Goal: Find specific page/section: Find specific page/section

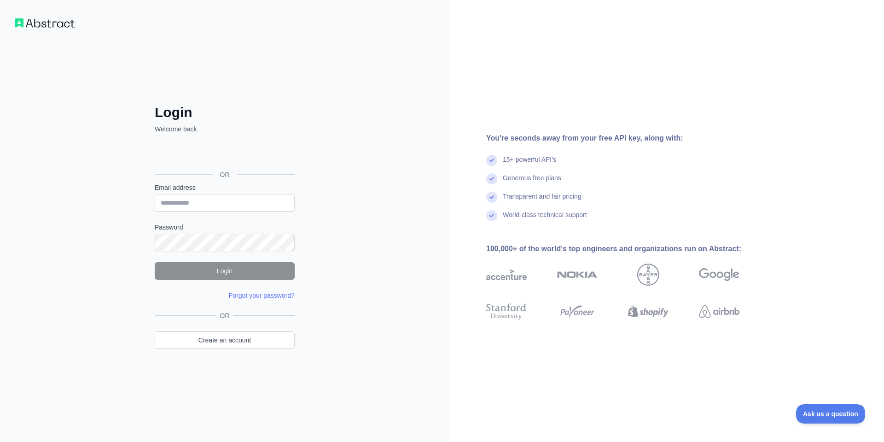
drag, startPoint x: 11, startPoint y: 151, endPoint x: 12, endPoint y: 146, distance: 5.1
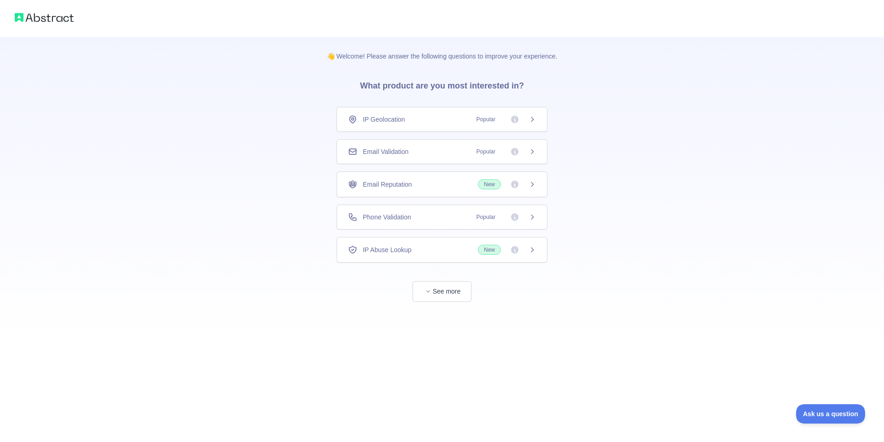
click at [411, 121] on div "IP Geolocation Popular" at bounding box center [442, 119] width 188 height 9
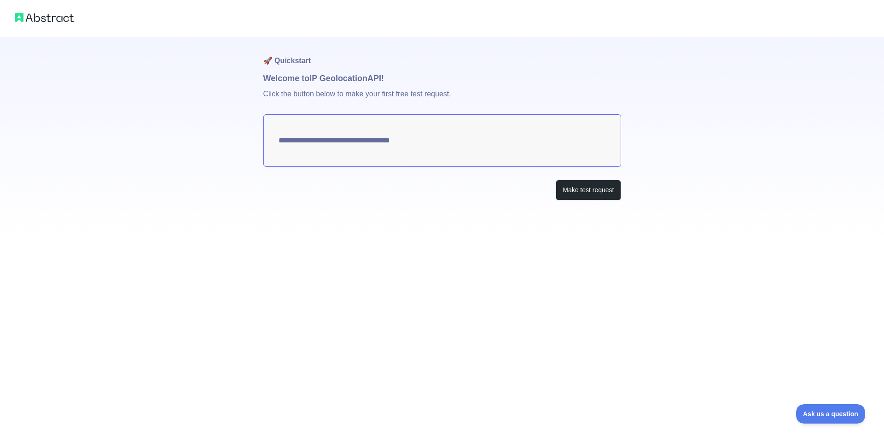
type textarea "**********"
click at [580, 195] on button "Make test request" at bounding box center [588, 190] width 65 height 21
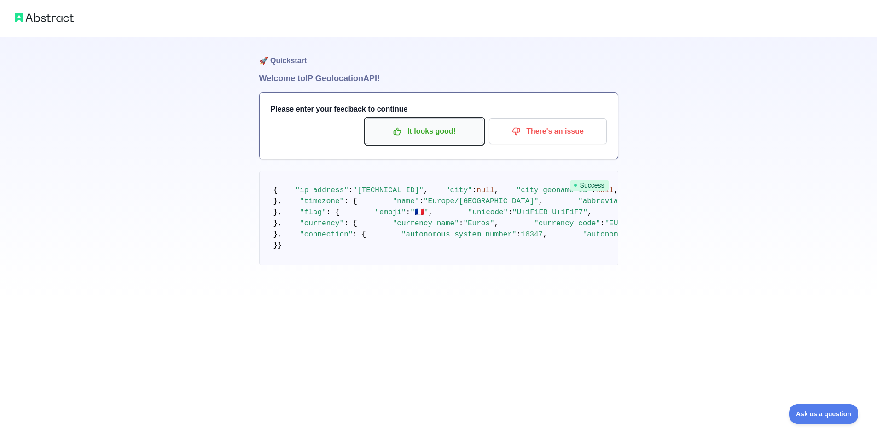
click at [432, 137] on p "It looks good!" at bounding box center [425, 131] width 104 height 16
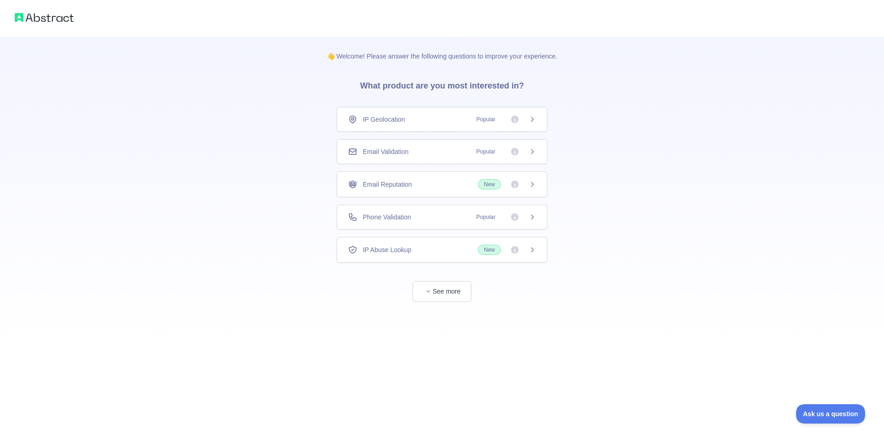
click at [515, 152] on icon at bounding box center [514, 151] width 9 height 9
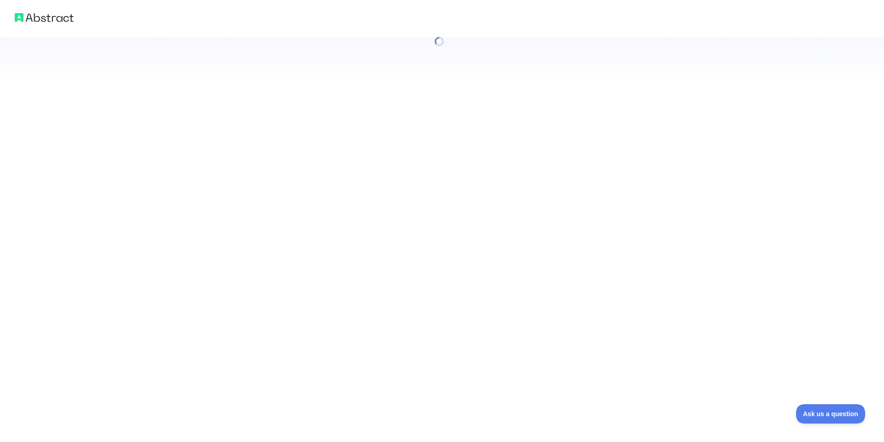
click at [537, 153] on div at bounding box center [442, 221] width 884 height 442
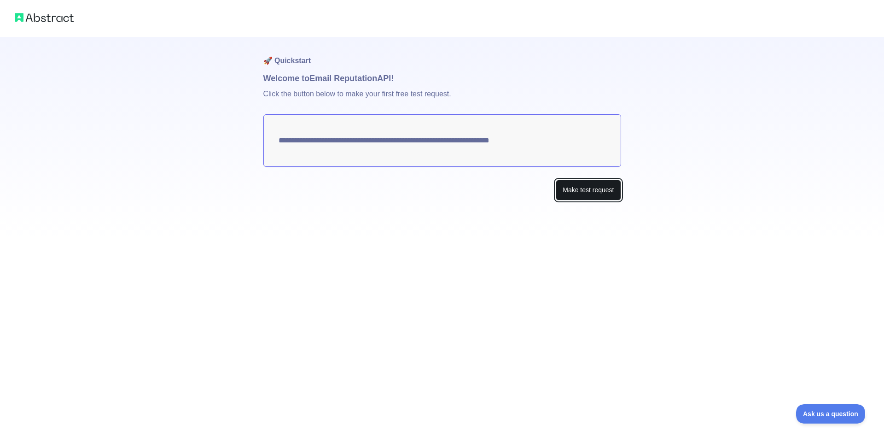
click at [575, 189] on button "Make test request" at bounding box center [588, 190] width 65 height 21
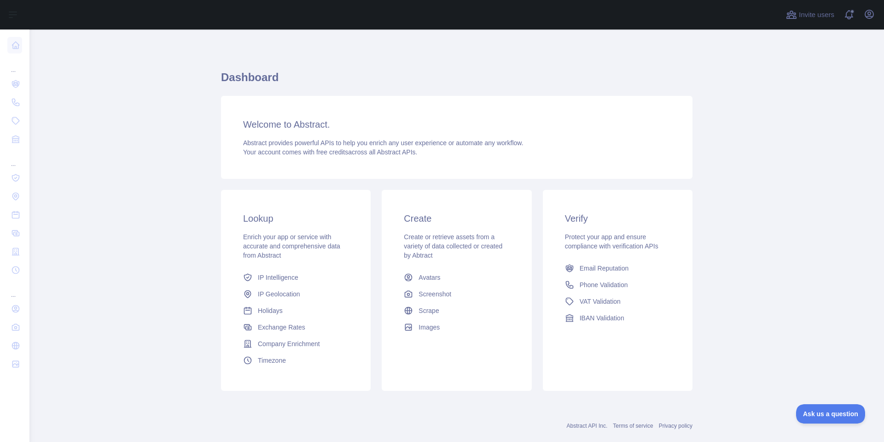
click at [305, 348] on span "Company Enrichment" at bounding box center [289, 343] width 62 height 9
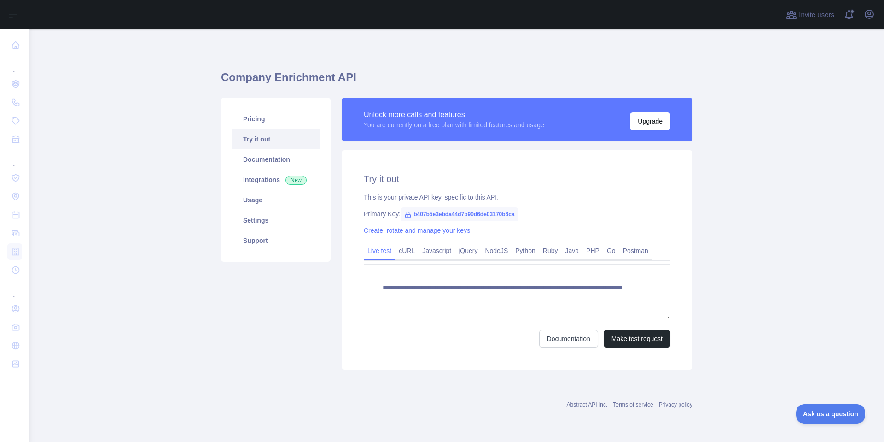
click at [438, 214] on span "b407b5e3ebda44d7b90d6de03170b6ca" at bounding box center [459, 214] width 117 height 14
click at [445, 215] on span "b407b5e3ebda44d7b90d6de03170b6ca" at bounding box center [459, 214] width 117 height 14
click at [451, 217] on span "b407b5e3ebda44d7b90d6de03170b6ca" at bounding box center [459, 214] width 117 height 14
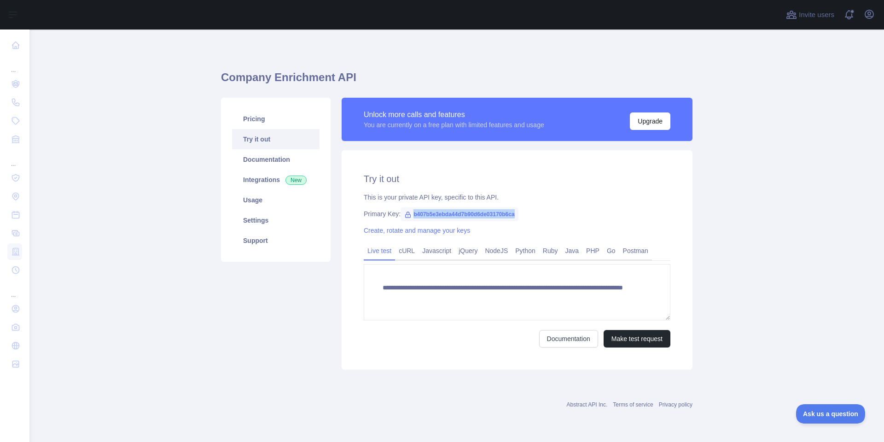
click at [451, 217] on span "b407b5e3ebda44d7b90d6de03170b6ca" at bounding box center [459, 214] width 117 height 14
copy span "b407b5e3ebda44d7b90d6de03170b6ca"
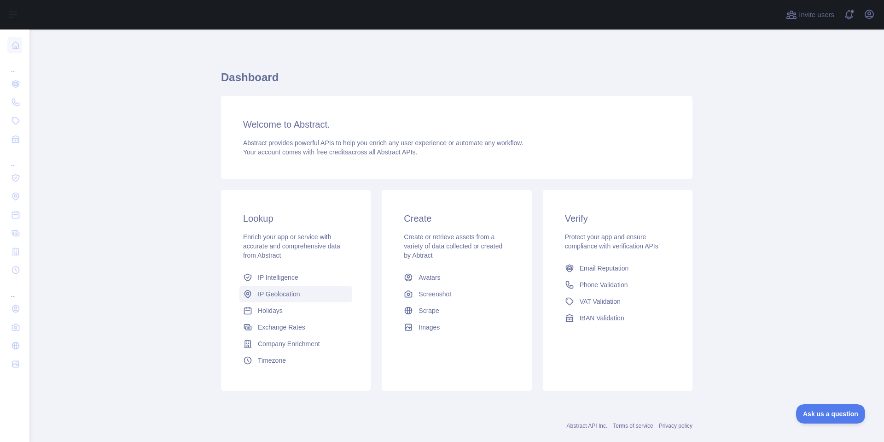
click at [287, 295] on span "IP Geolocation" at bounding box center [279, 293] width 42 height 9
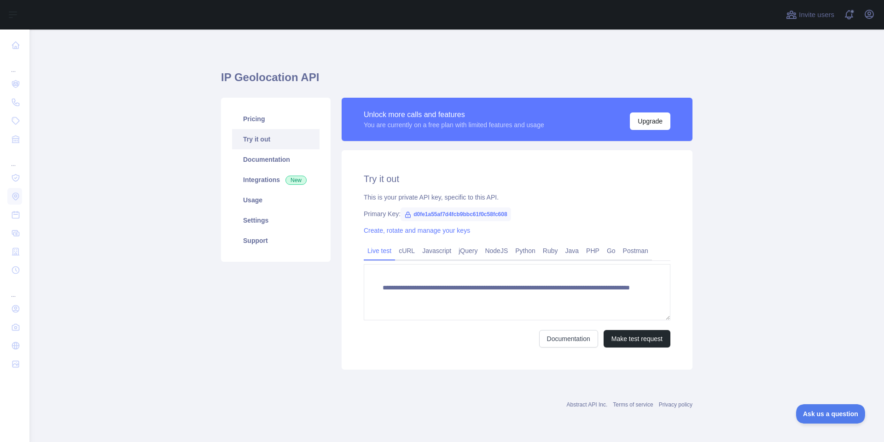
click at [481, 213] on span "d0fe1a55af7d4fcb9bbc61f0c58fc608" at bounding box center [456, 214] width 110 height 14
copy span "d0fe1a55af7d4fcb9bbc61f0c58fc608"
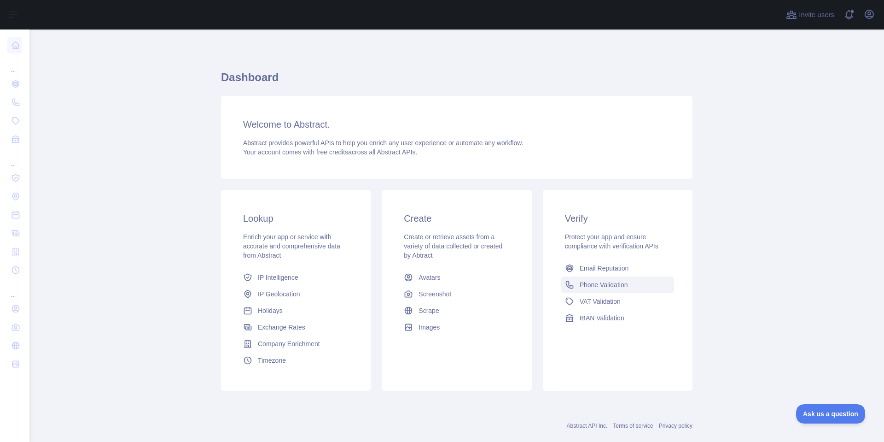
click at [585, 287] on span "Phone Validation" at bounding box center [604, 284] width 48 height 9
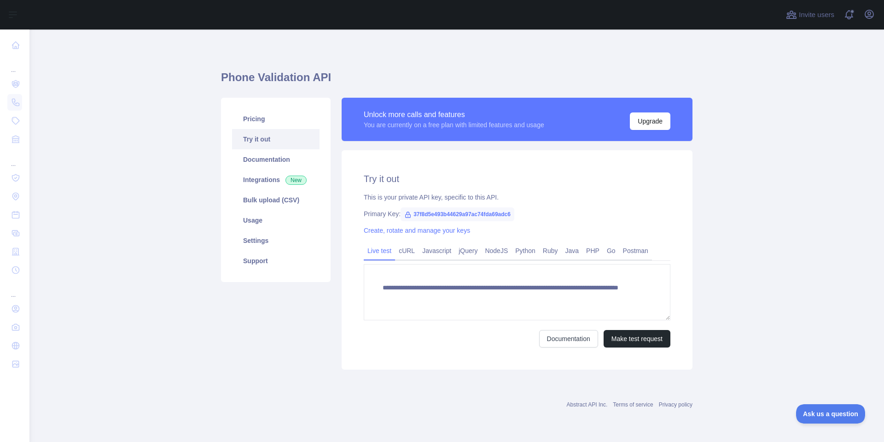
click at [469, 213] on span "37f8d5e493b44629a97ac74fda69adc6" at bounding box center [458, 214] width 114 height 14
copy span "37f8d5e493b44629a97ac74fda69adc6"
